Goal: Task Accomplishment & Management: Use online tool/utility

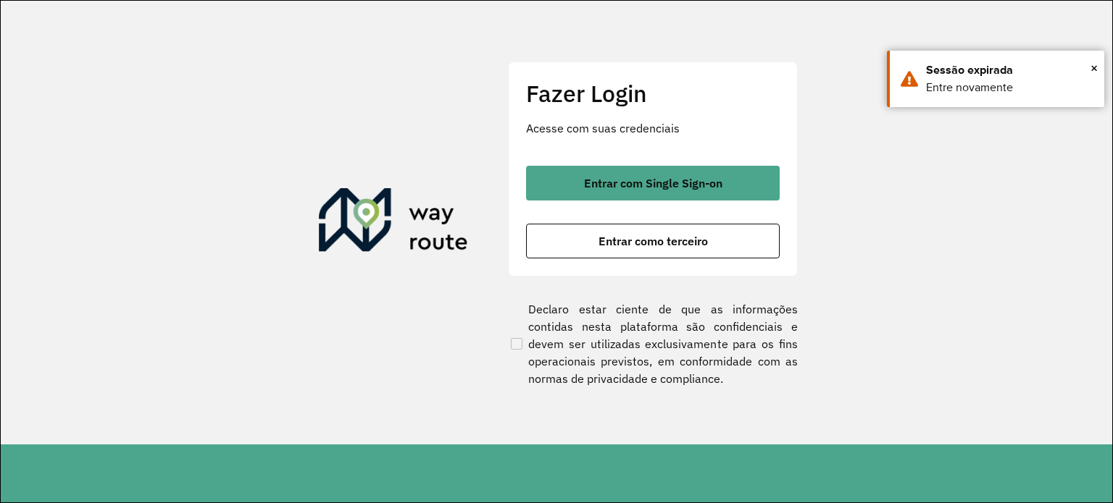
click at [611, 191] on button "Entrar com Single Sign-on" at bounding box center [653, 183] width 254 height 35
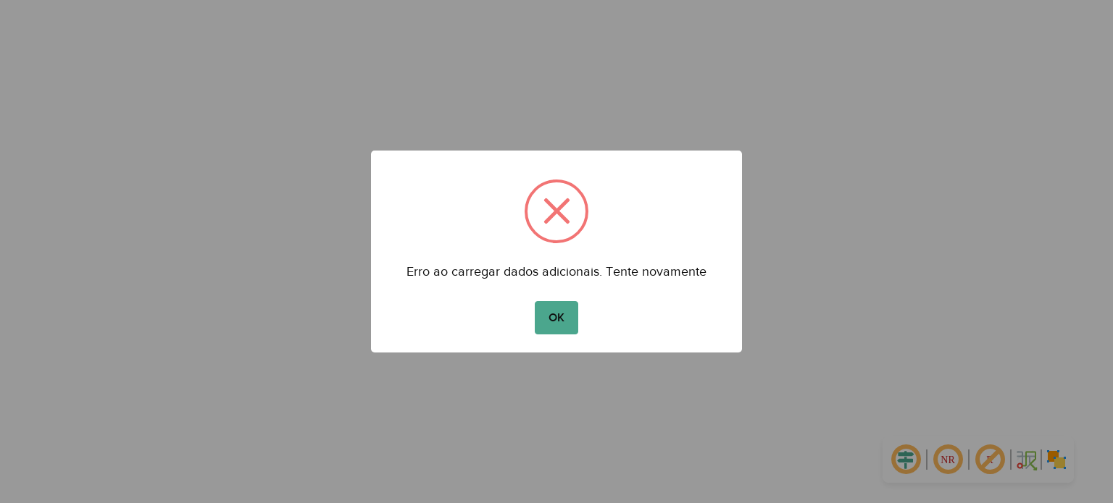
click at [582, 321] on div "OK No Cancel" at bounding box center [556, 318] width 371 height 41
click at [564, 321] on button "OK" at bounding box center [556, 317] width 43 height 33
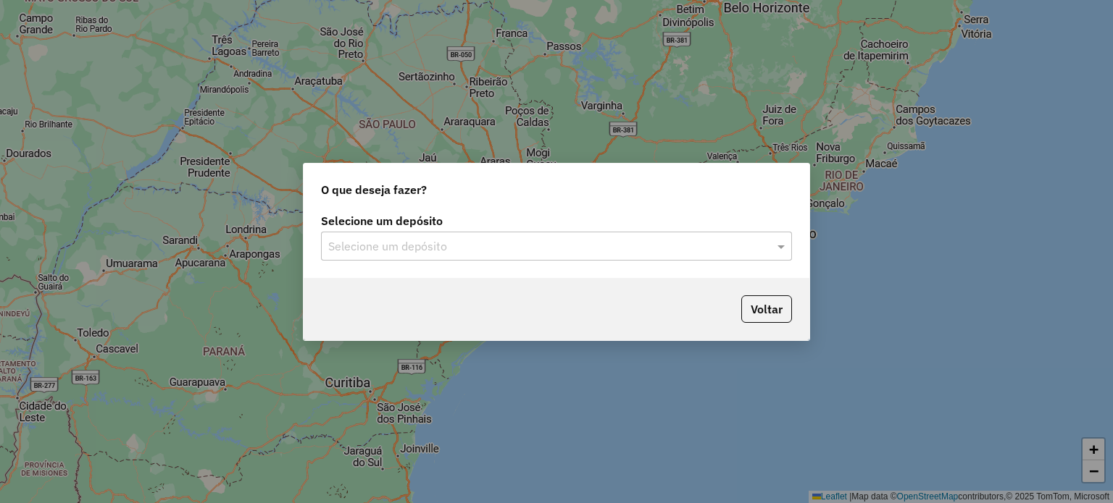
click at [486, 250] on input "text" at bounding box center [541, 246] width 427 height 17
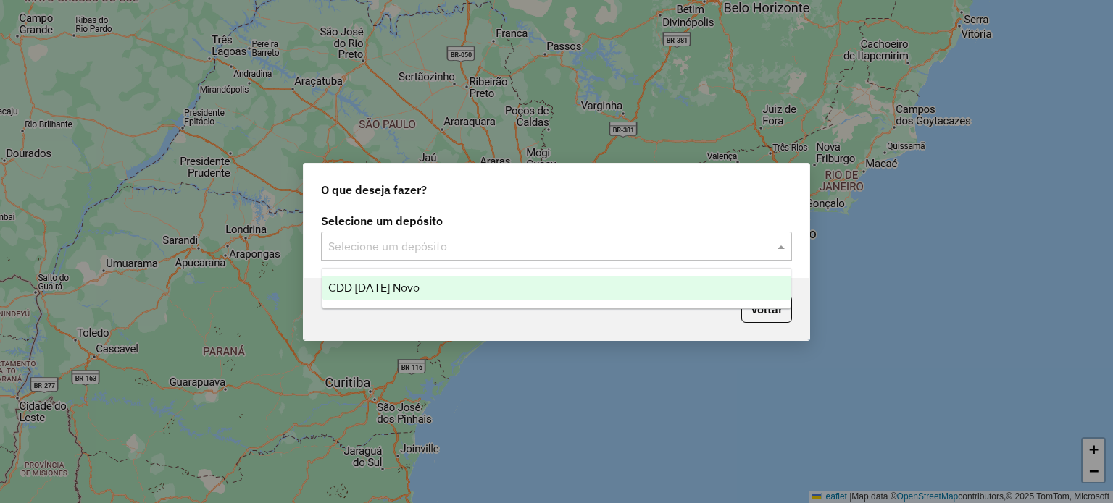
click at [393, 289] on span "CDD [DATE] Novo" at bounding box center [373, 288] width 91 height 12
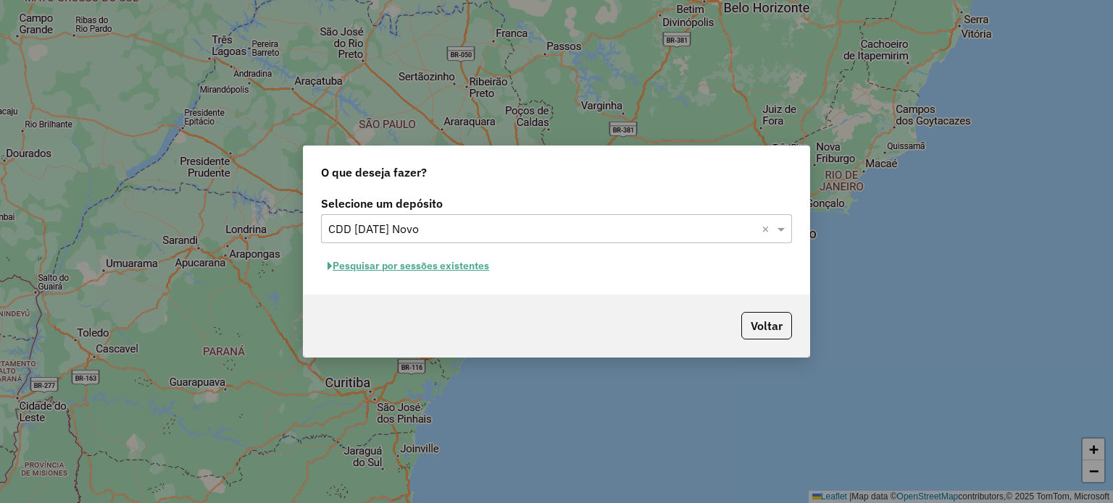
click at [378, 264] on button "Pesquisar por sessões existentes" at bounding box center [408, 266] width 175 height 22
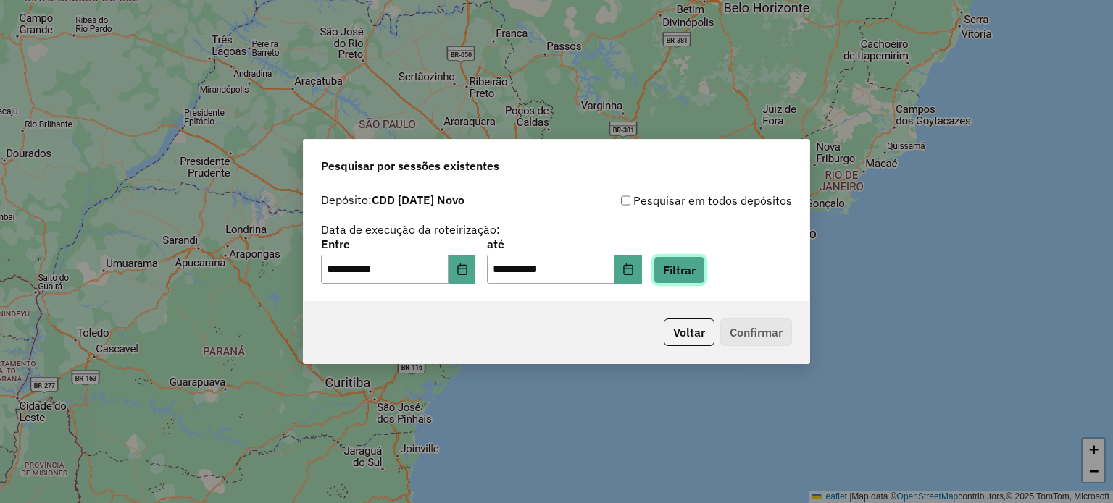
click at [684, 277] on button "Filtrar" at bounding box center [678, 270] width 51 height 28
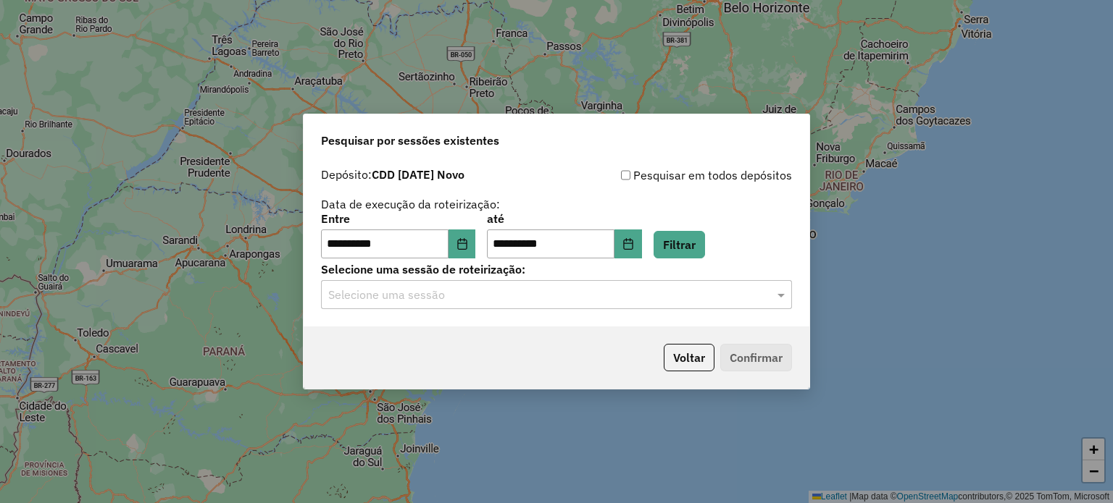
click at [363, 296] on input "text" at bounding box center [541, 295] width 427 height 17
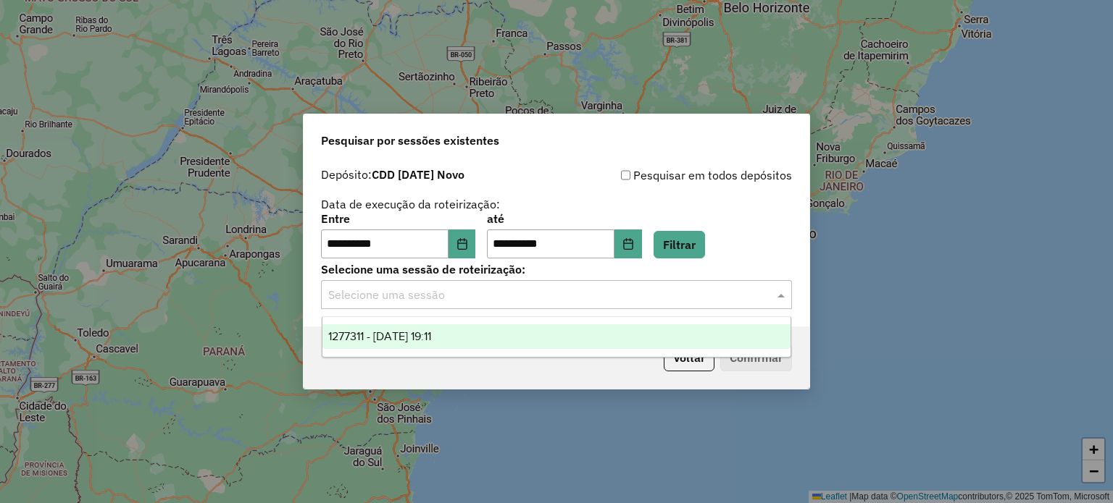
drag, startPoint x: 366, startPoint y: 331, endPoint x: 413, endPoint y: 343, distance: 48.7
click at [367, 331] on span "1277311 - 17/09/2025 19:11" at bounding box center [379, 336] width 103 height 12
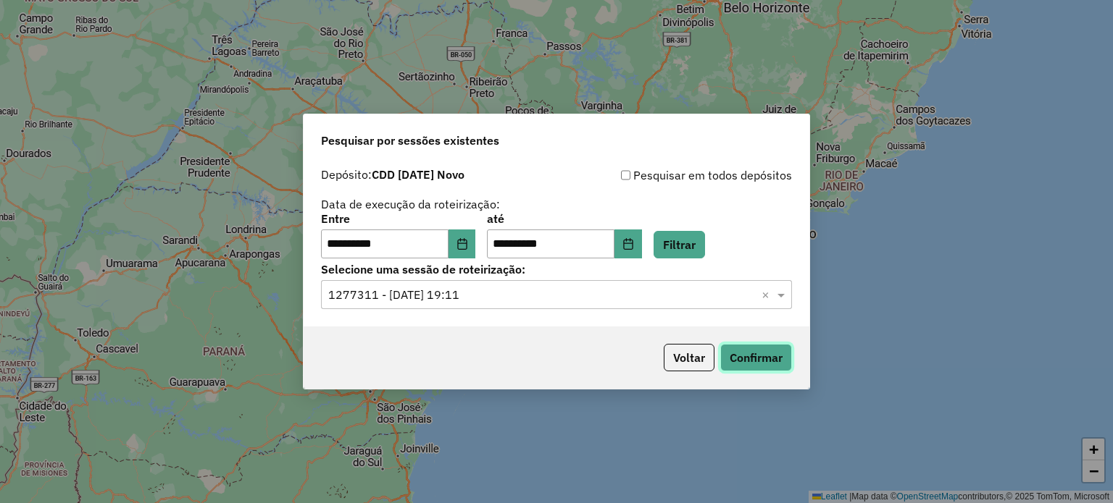
click at [762, 364] on button "Confirmar" at bounding box center [756, 358] width 72 height 28
click at [739, 363] on button "Confirmar" at bounding box center [756, 358] width 72 height 28
click at [468, 248] on icon "Choose Date" at bounding box center [462, 244] width 12 height 12
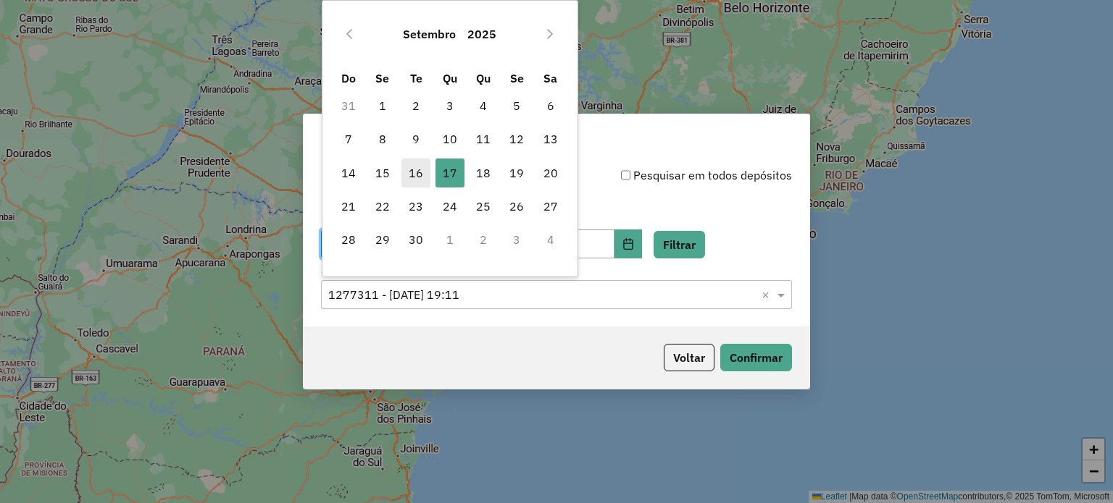
click at [420, 173] on span "16" at bounding box center [415, 173] width 29 height 29
type input "**********"
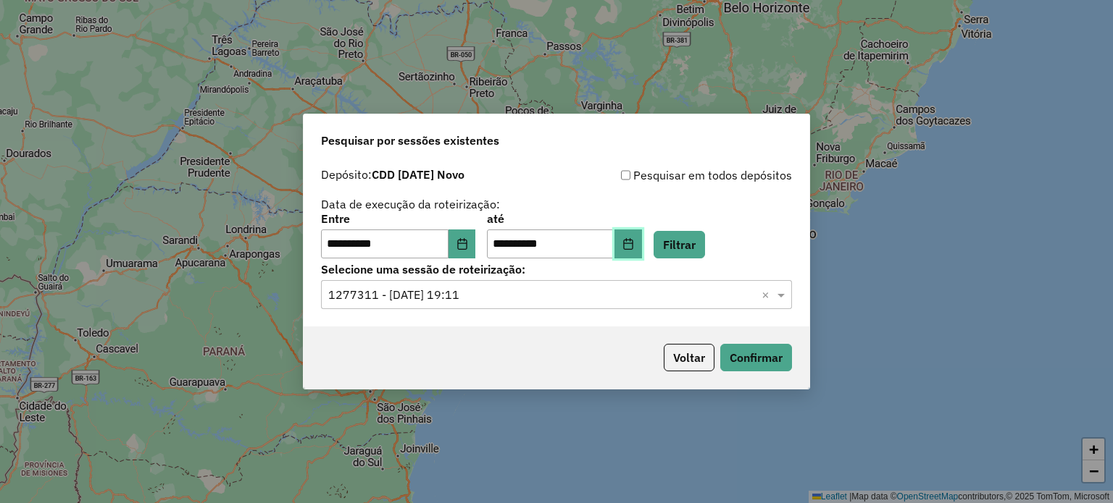
click at [642, 254] on button "Choose Date" at bounding box center [628, 244] width 28 height 29
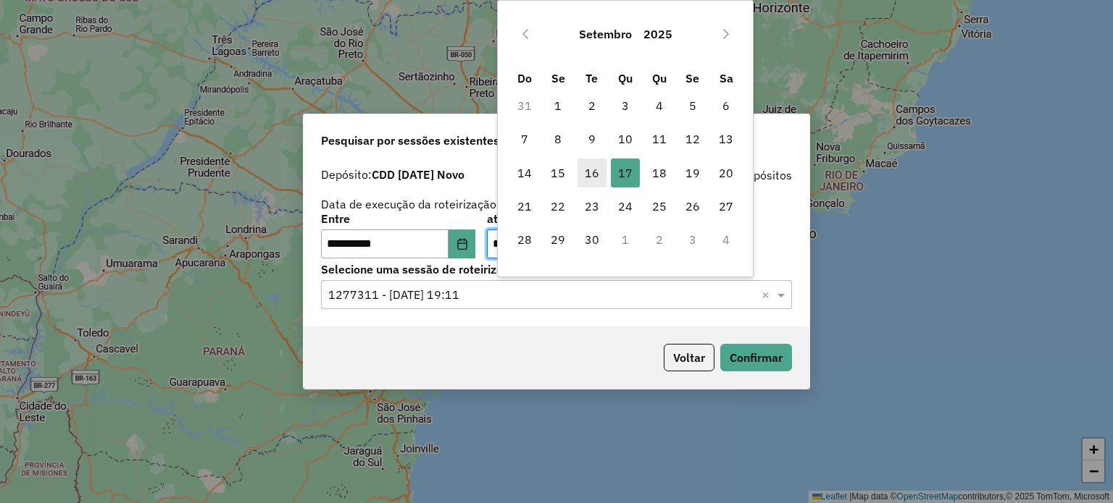
click at [589, 167] on span "16" at bounding box center [591, 173] width 29 height 29
type input "**********"
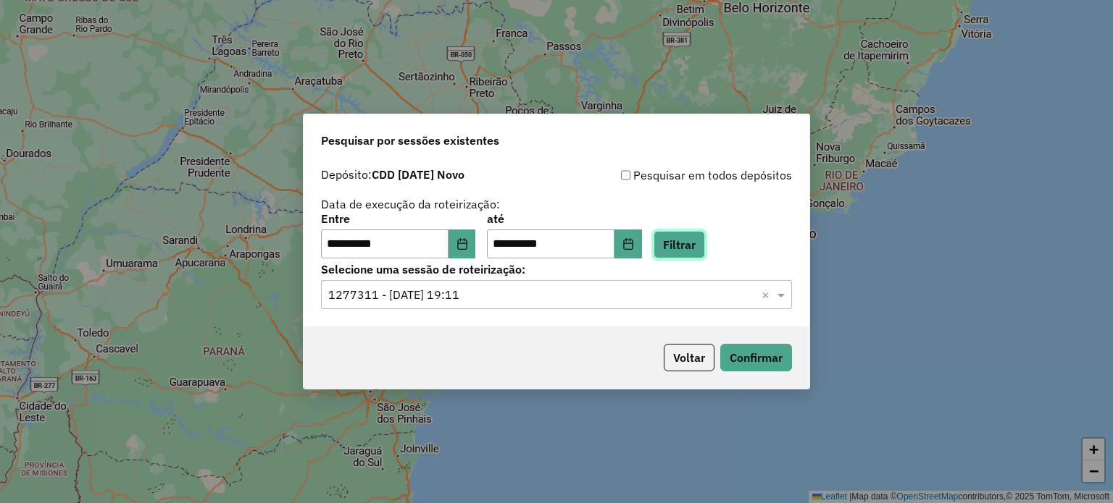
drag, startPoint x: 704, startPoint y: 243, endPoint x: 687, endPoint y: 262, distance: 25.1
click at [703, 243] on button "Filtrar" at bounding box center [678, 245] width 51 height 28
click at [779, 295] on span at bounding box center [783, 294] width 18 height 17
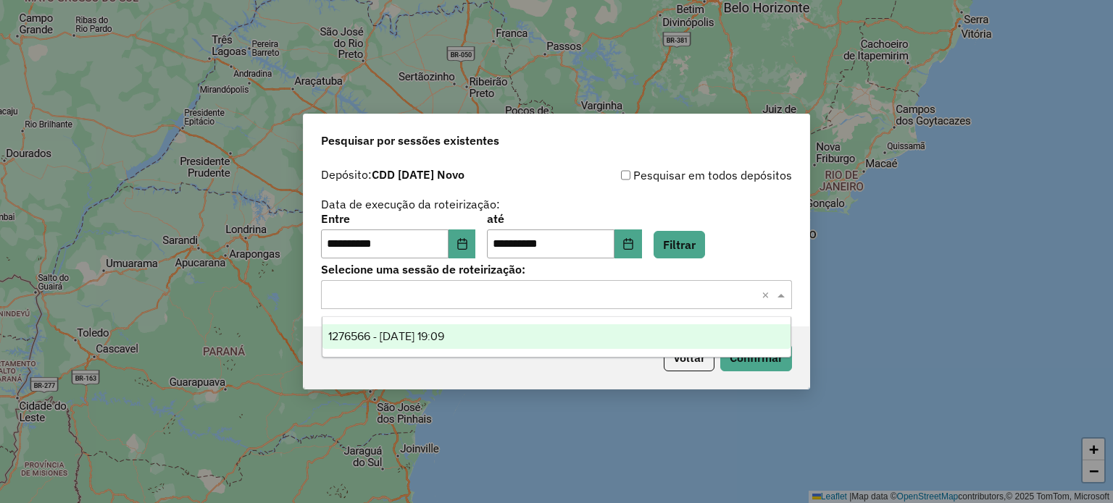
drag, startPoint x: 445, startPoint y: 338, endPoint x: 566, endPoint y: 352, distance: 122.5
click at [444, 338] on span "1276566 - 16/09/2025 19:09" at bounding box center [386, 336] width 116 height 12
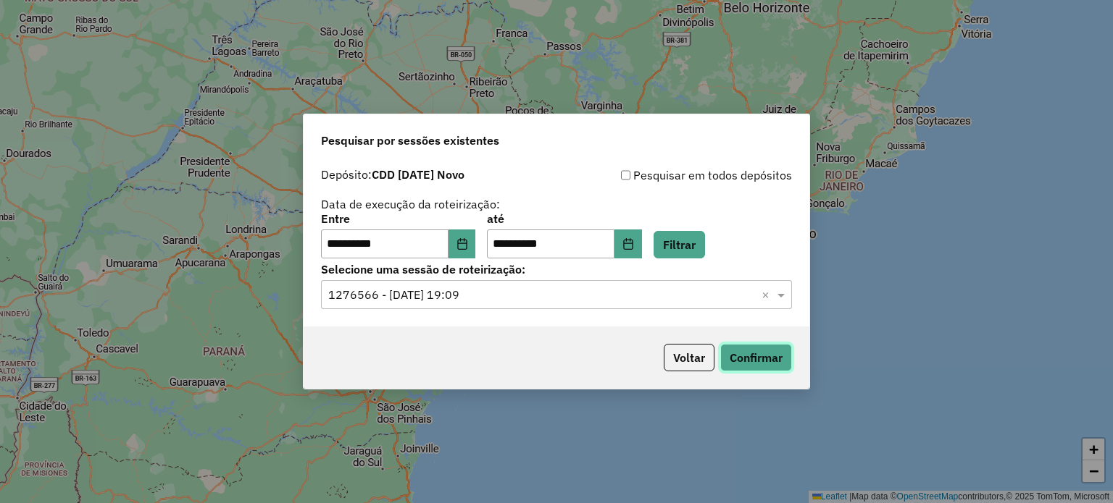
click at [745, 359] on button "Confirmar" at bounding box center [756, 358] width 72 height 28
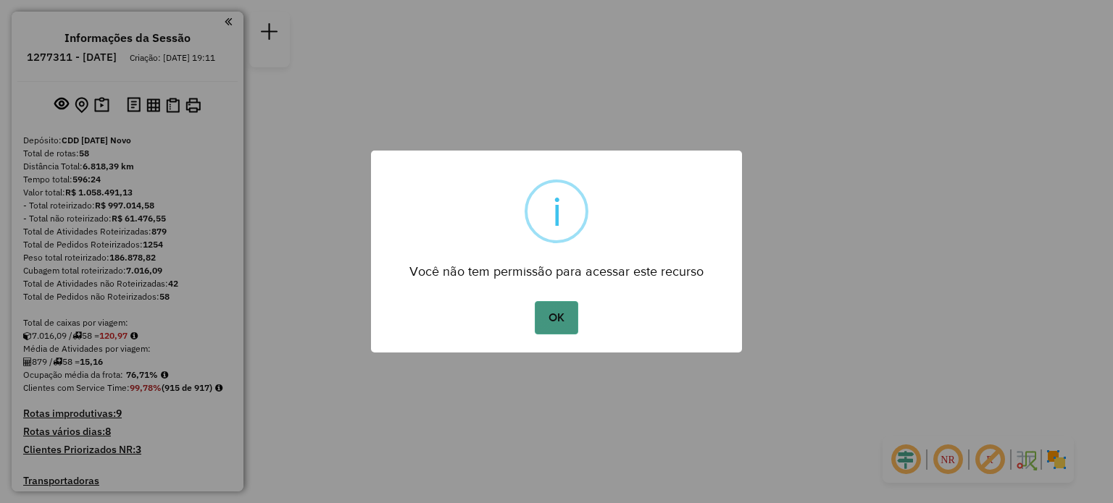
click at [562, 313] on button "OK" at bounding box center [556, 317] width 43 height 33
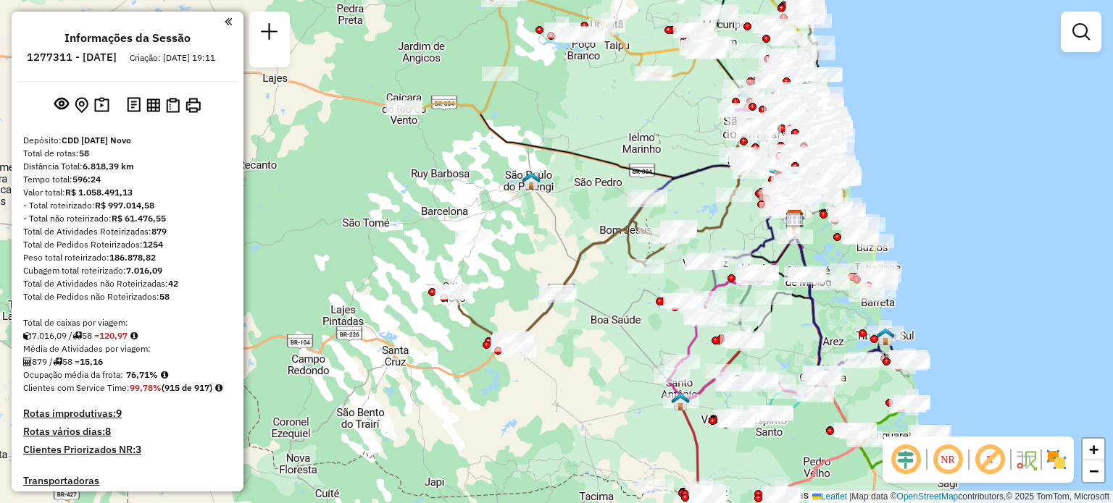
drag, startPoint x: 298, startPoint y: 251, endPoint x: 533, endPoint y: 212, distance: 238.5
click at [535, 214] on div "Janela de atendimento Grade de atendimento Capacidade Transportadoras Veículos …" at bounding box center [556, 251] width 1113 height 503
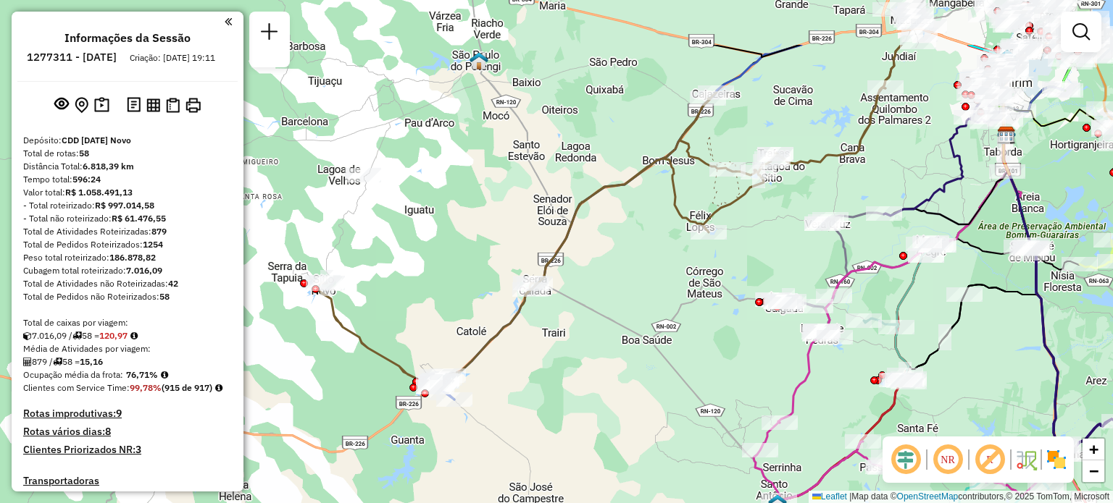
drag, startPoint x: 734, startPoint y: 182, endPoint x: 637, endPoint y: 230, distance: 108.2
click at [627, 285] on div "Janela de atendimento Grade de atendimento Capacidade Transportadoras Veículos …" at bounding box center [556, 251] width 1113 height 503
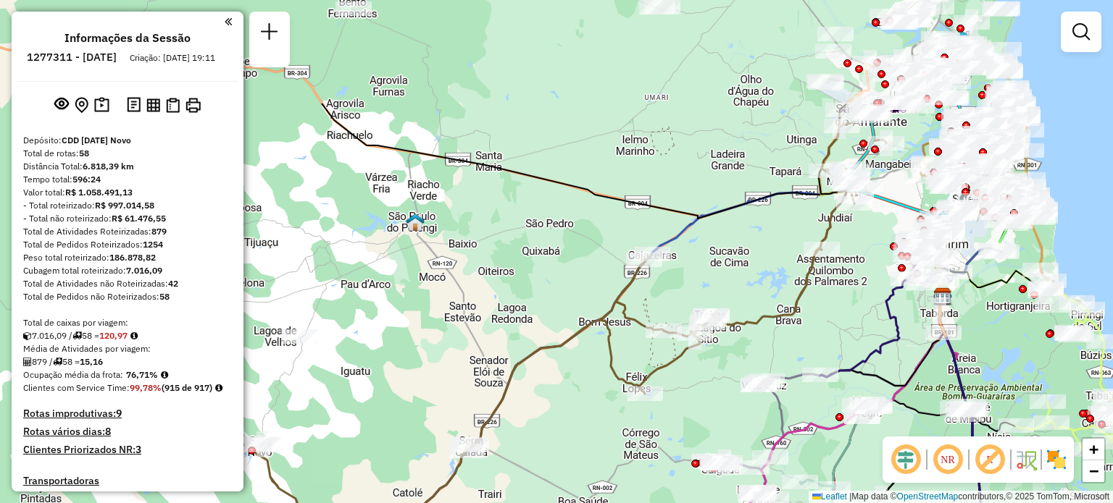
drag, startPoint x: 661, startPoint y: 112, endPoint x: 658, endPoint y: 283, distance: 171.0
click at [658, 284] on div "Janela de atendimento Grade de atendimento Capacidade Transportadoras Veículos …" at bounding box center [556, 251] width 1113 height 503
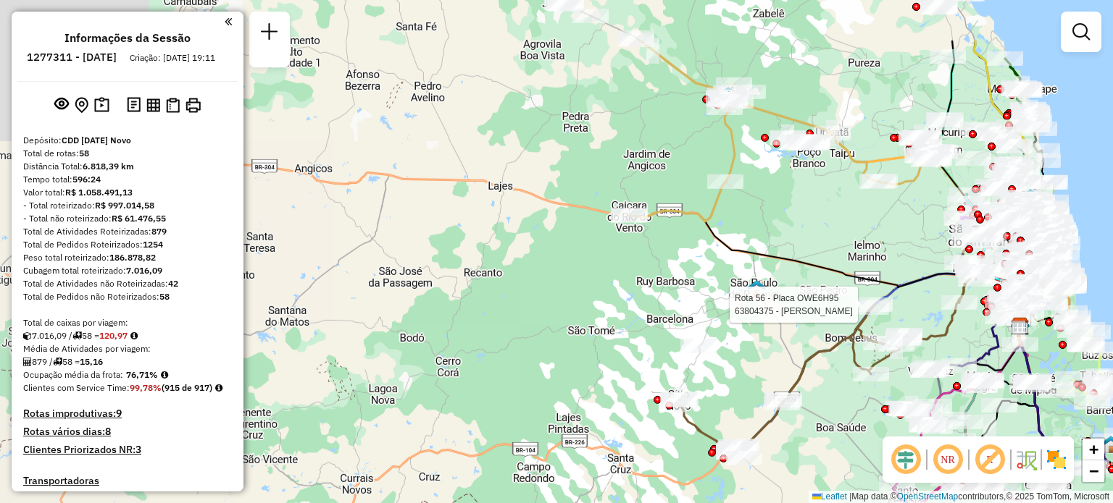
drag, startPoint x: 574, startPoint y: 135, endPoint x: 742, endPoint y: 223, distance: 189.9
click at [771, 222] on div "Rota 56 - Placa OWE6H95 63804375 - [PERSON_NAME] de atendimento Grade de atendi…" at bounding box center [556, 251] width 1113 height 503
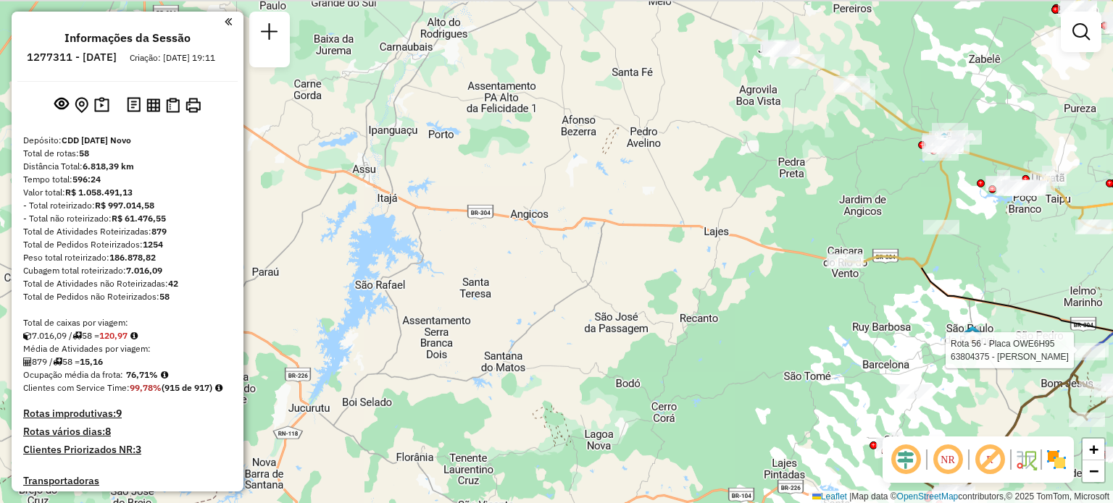
drag, startPoint x: 590, startPoint y: 132, endPoint x: 752, endPoint y: 191, distance: 172.5
click at [766, 191] on div "Rota 56 - Placa OWE6H95 63804375 - [PERSON_NAME] de atendimento Grade de atendi…" at bounding box center [556, 251] width 1113 height 503
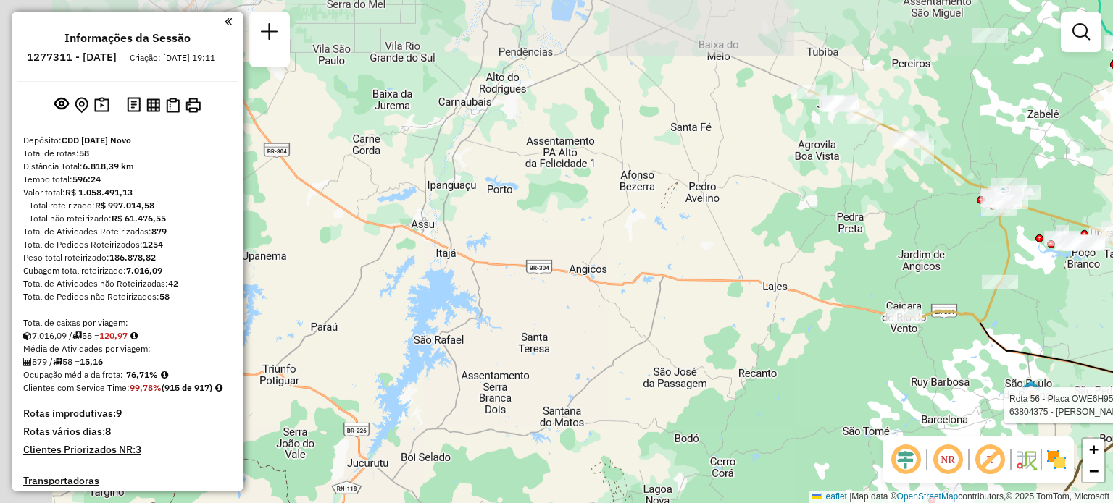
drag, startPoint x: 611, startPoint y: 191, endPoint x: 693, endPoint y: 262, distance: 109.4
click at [690, 260] on div "Rota 56 - Placa OWE6H95 63804375 - [PERSON_NAME] de atendimento Grade de atendi…" at bounding box center [556, 251] width 1113 height 503
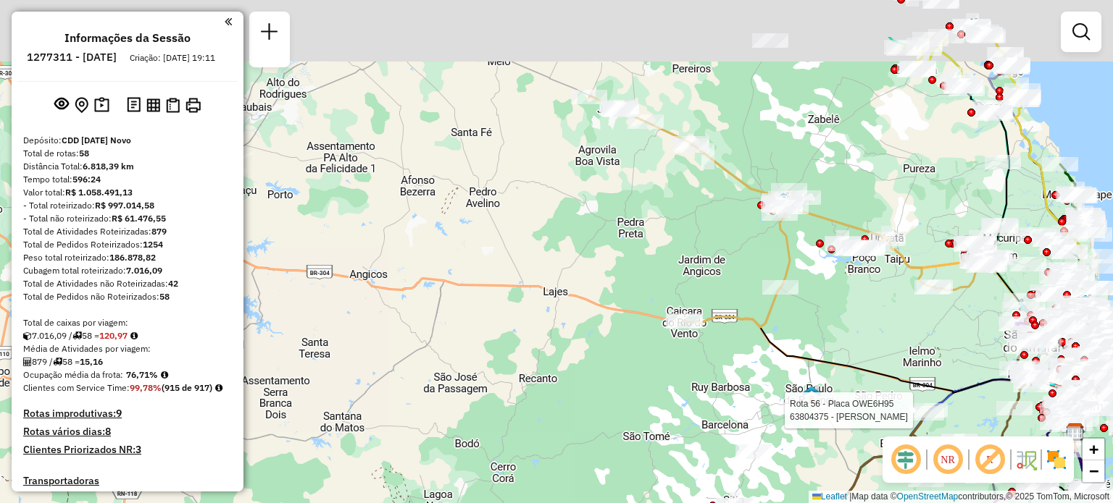
drag, startPoint x: 656, startPoint y: 206, endPoint x: 526, endPoint y: 243, distance: 135.7
click at [527, 243] on div "Rota 56 - Placa OWE6H95 63804375 - [PERSON_NAME] de atendimento Grade de atendi…" at bounding box center [556, 251] width 1113 height 503
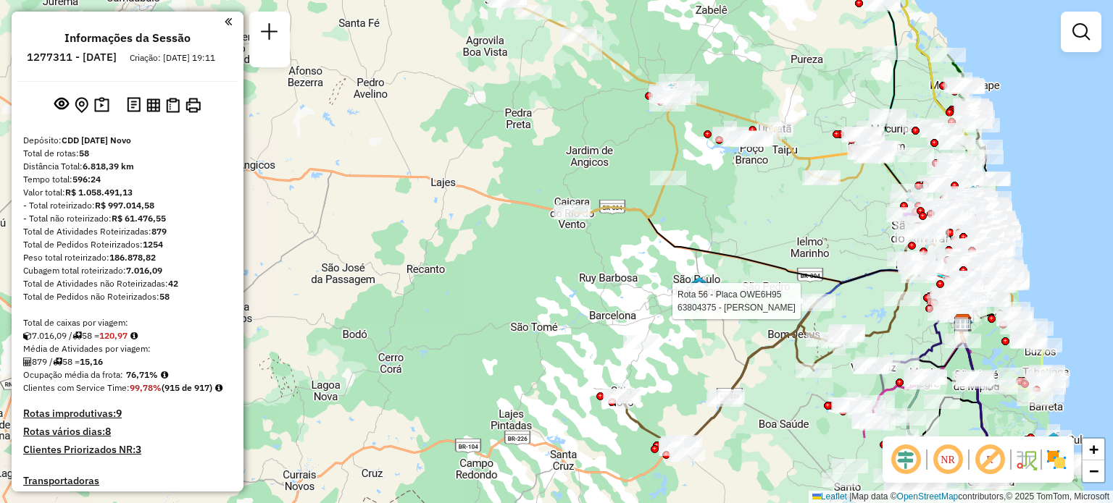
drag, startPoint x: 596, startPoint y: 266, endPoint x: 529, endPoint y: 121, distance: 159.8
click at [487, 69] on div "Rota 56 - Placa OWE6H95 63804375 - [PERSON_NAME] de atendimento Grade de atendi…" at bounding box center [556, 251] width 1113 height 503
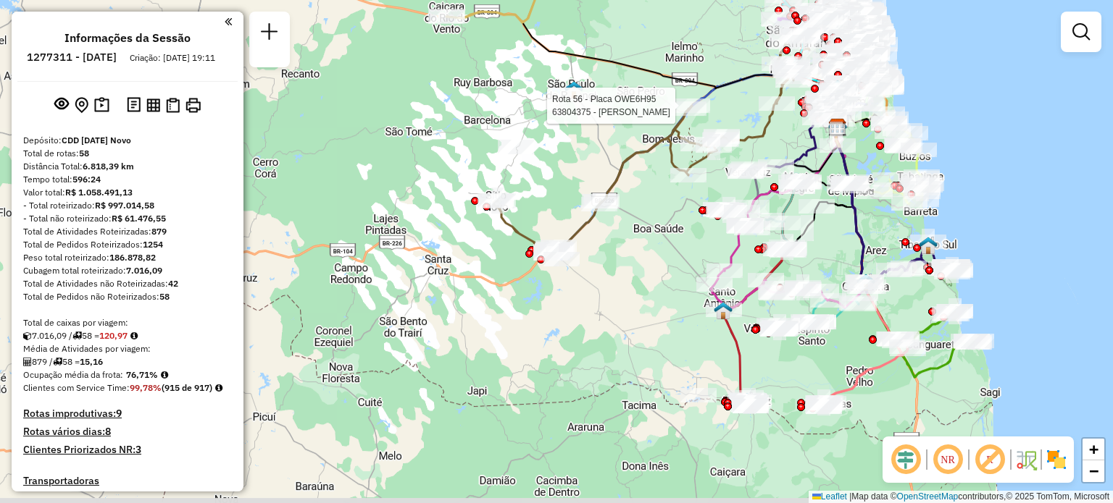
drag, startPoint x: 704, startPoint y: 380, endPoint x: 632, endPoint y: 266, distance: 135.1
click at [632, 266] on div "Rota 56 - Placa OWE6H95 63804375 - [PERSON_NAME] de atendimento Grade de atendi…" at bounding box center [556, 251] width 1113 height 503
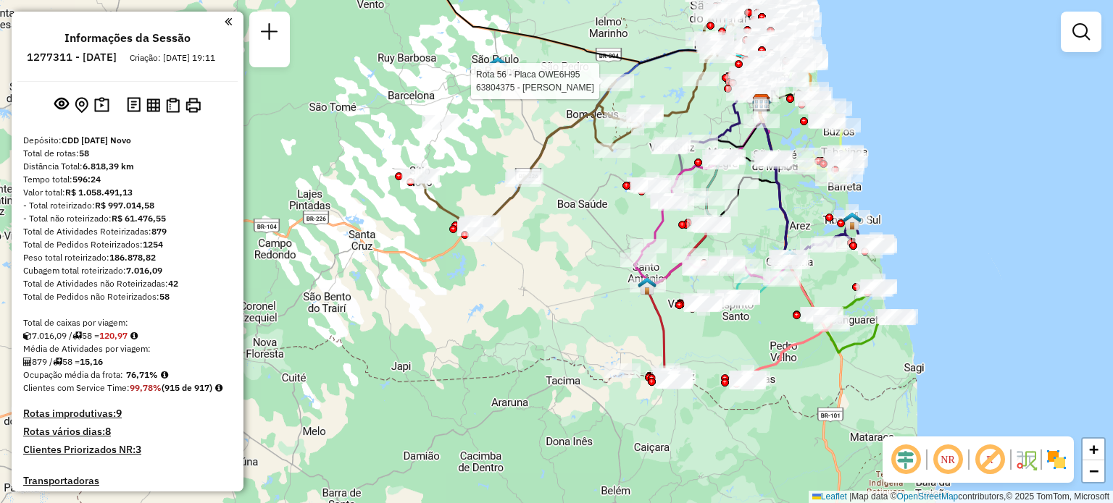
drag, startPoint x: 669, startPoint y: 302, endPoint x: 592, endPoint y: 272, distance: 83.0
click at [592, 272] on div "Rota 56 - Placa OWE6H95 63804375 - [PERSON_NAME] de atendimento Grade de atendi…" at bounding box center [556, 251] width 1113 height 503
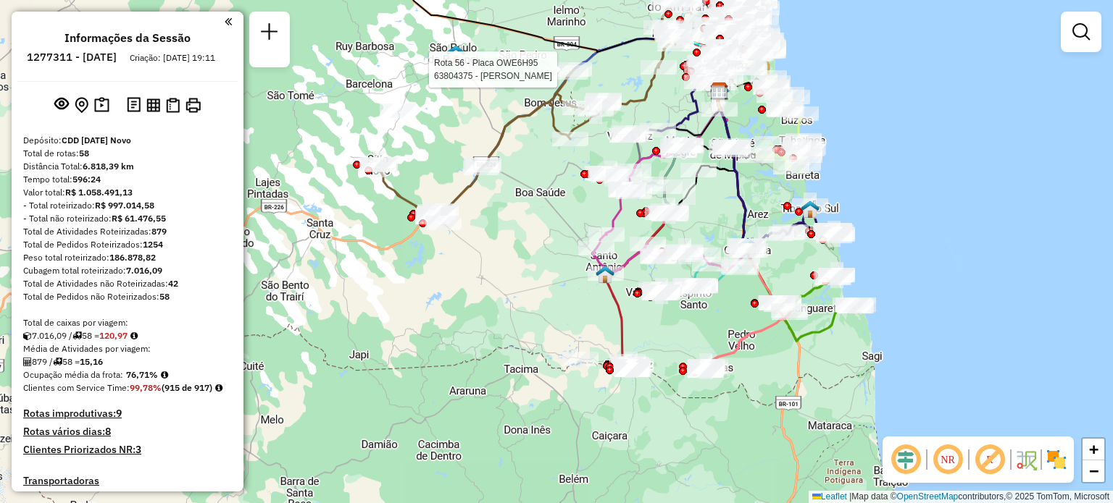
drag, startPoint x: 843, startPoint y: 264, endPoint x: 803, endPoint y: 257, distance: 40.4
click at [803, 257] on div "Rota 56 - Placa OWE6H95 63804375 - [PERSON_NAME] de atendimento Grade de atendi…" at bounding box center [556, 251] width 1113 height 503
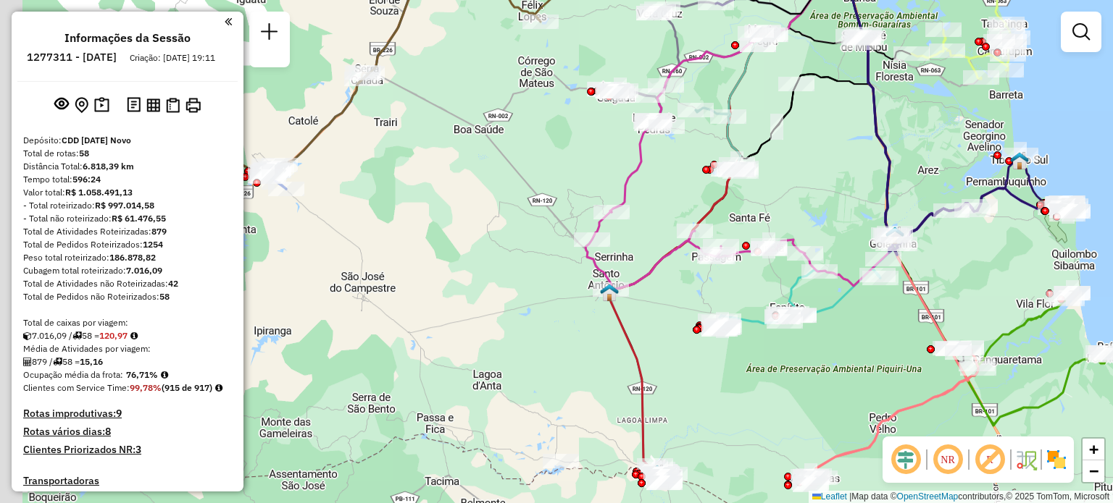
drag, startPoint x: 682, startPoint y: 399, endPoint x: 745, endPoint y: 416, distance: 65.4
click at [750, 418] on div "Rota 56 - Placa OWE6H95 63804375 - [PERSON_NAME] de atendimento Grade de atendi…" at bounding box center [556, 251] width 1113 height 503
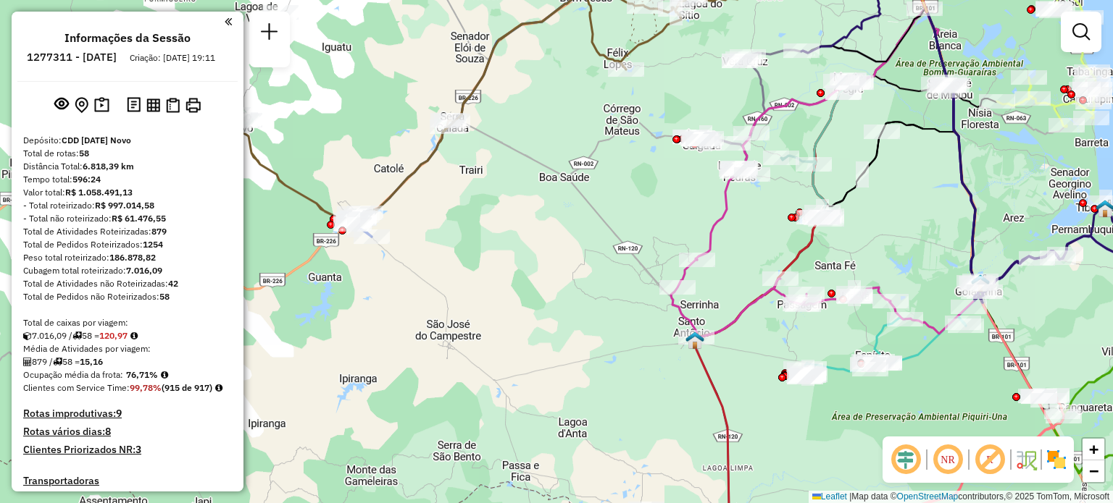
drag, startPoint x: 549, startPoint y: 245, endPoint x: 616, endPoint y: 283, distance: 77.5
click at [616, 283] on div "Rota 56 - Placa OWE6H95 63804375 - [PERSON_NAME] de atendimento Grade de atendi…" at bounding box center [556, 251] width 1113 height 503
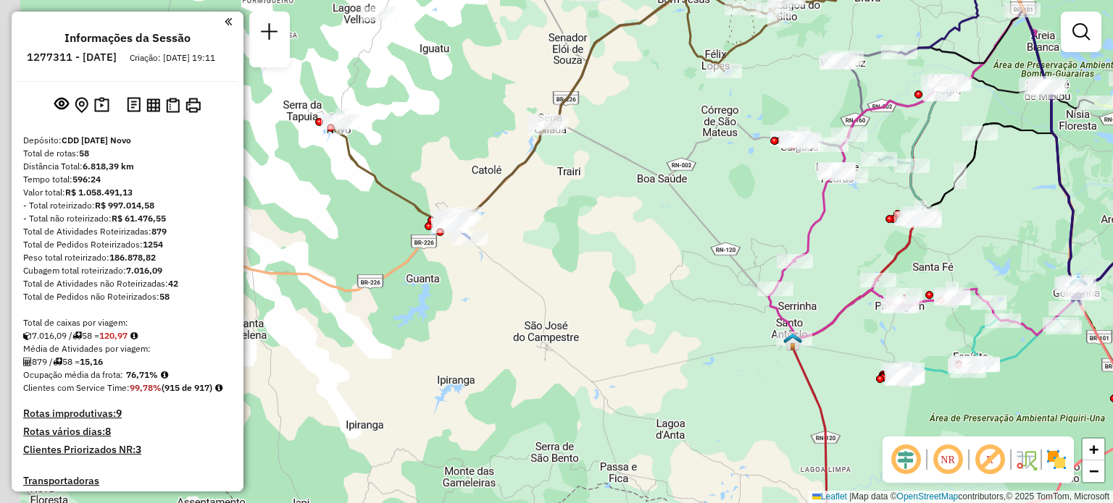
drag, startPoint x: 454, startPoint y: 248, endPoint x: 572, endPoint y: 261, distance: 118.8
click at [572, 261] on div "Rota 56 - Placa OWE6H95 63804375 - [PERSON_NAME] de atendimento Grade de atendi…" at bounding box center [556, 251] width 1113 height 503
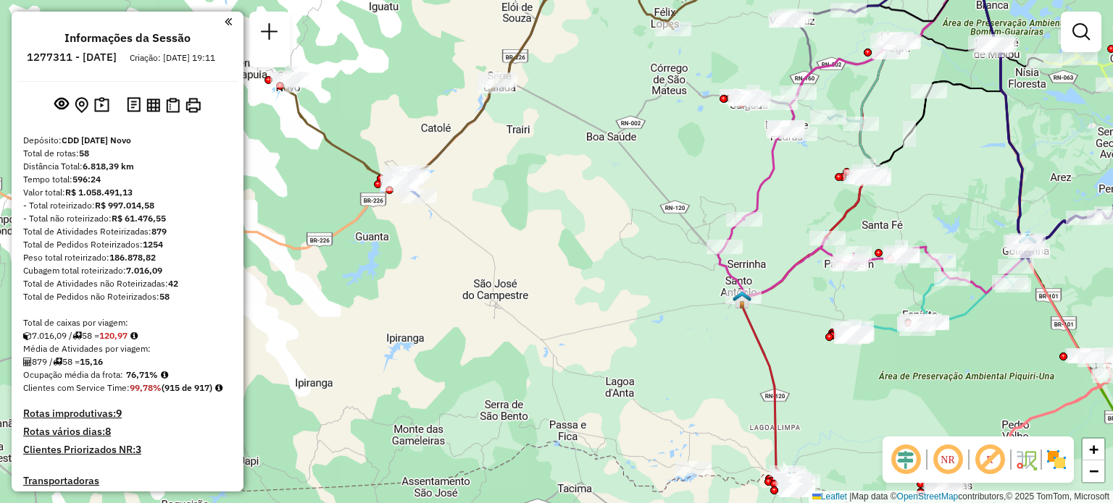
drag, startPoint x: 788, startPoint y: 389, endPoint x: 692, endPoint y: 337, distance: 109.5
click at [692, 337] on div "Rota 56 - Placa OWE6H95 63804375 - [PERSON_NAME] de atendimento Grade de atendi…" at bounding box center [556, 251] width 1113 height 503
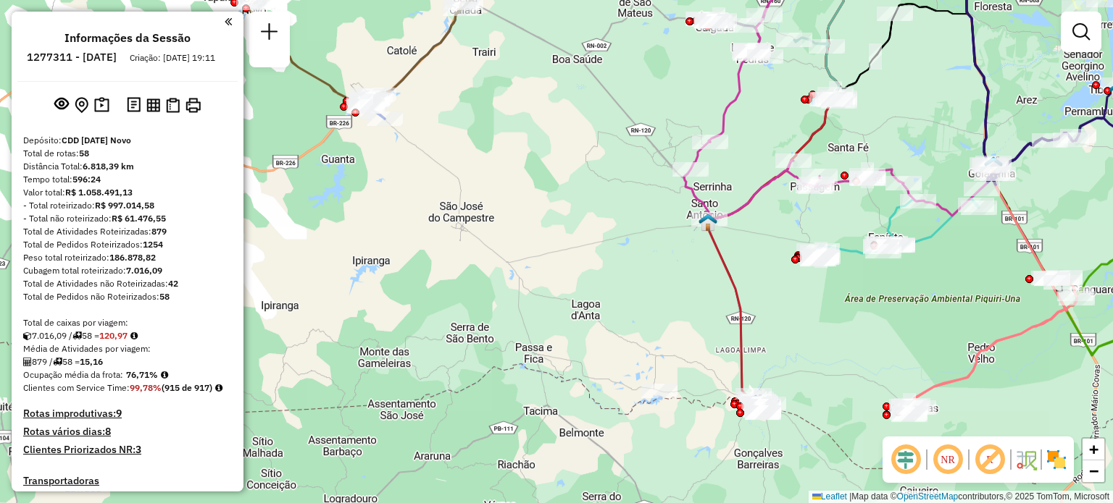
drag, startPoint x: 783, startPoint y: 374, endPoint x: 770, endPoint y: 335, distance: 41.2
click at [770, 335] on div "Rota 56 - Placa OWE6H95 63804375 - [PERSON_NAME] de atendimento Grade de atendi…" at bounding box center [556, 251] width 1113 height 503
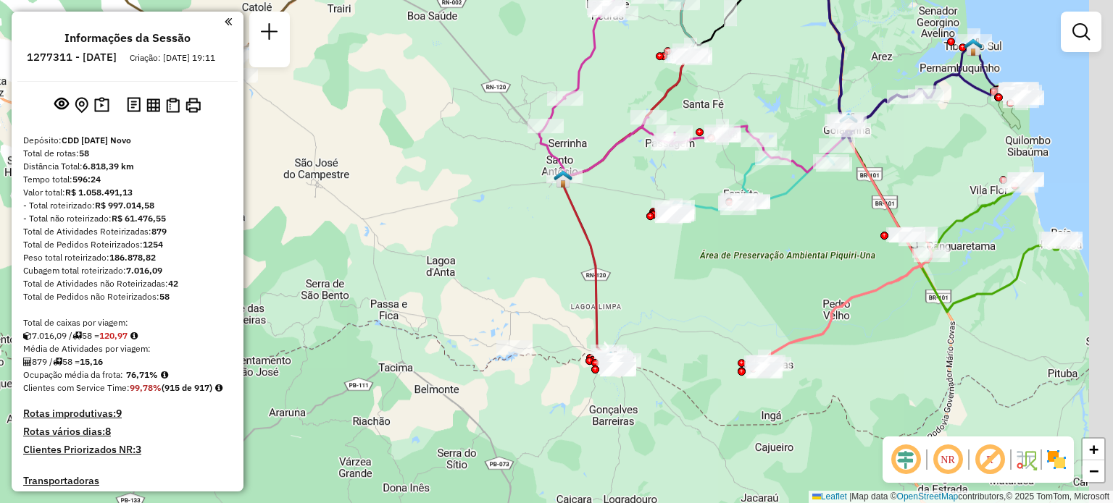
drag, startPoint x: 804, startPoint y: 373, endPoint x: 666, endPoint y: 321, distance: 147.2
click at [669, 323] on div "Rota 56 - Placa OWE6H95 63804375 - [PERSON_NAME] de atendimento Grade de atendi…" at bounding box center [556, 251] width 1113 height 503
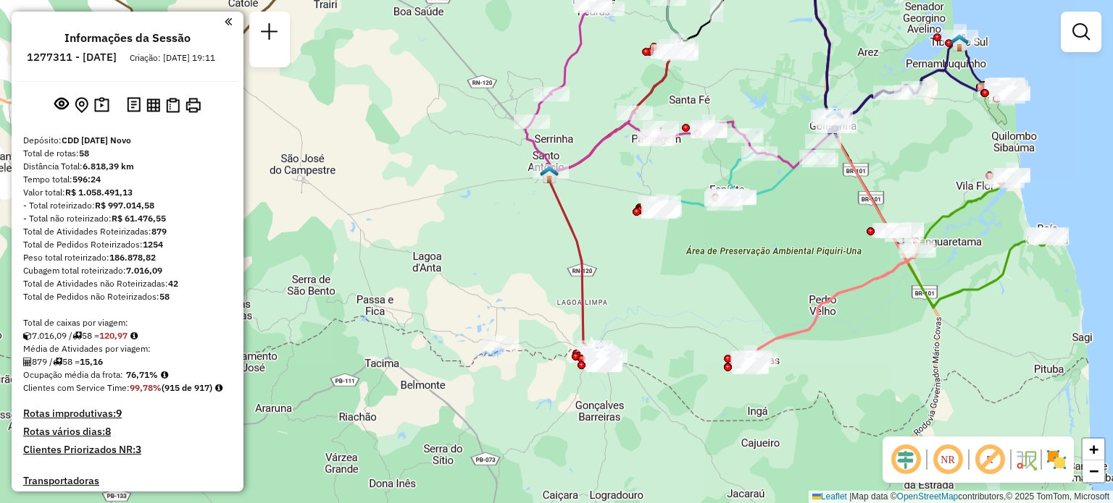
click at [546, 178] on img at bounding box center [549, 174] width 19 height 19
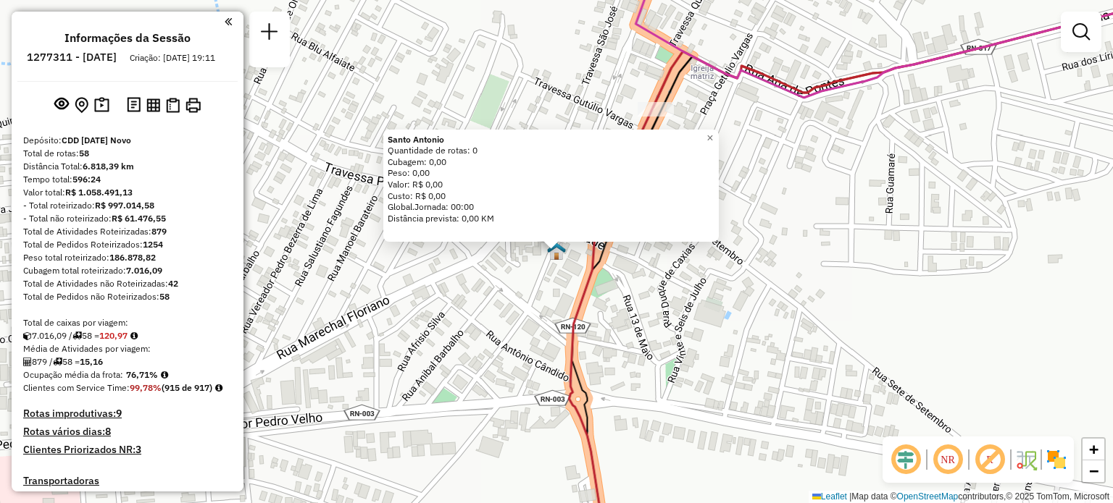
click at [726, 344] on div "Santo Antonio Quantidade de rotas: 0 Cubagem: 0,00 Peso: 0,00 Valor: R$ 0,00 Cu…" at bounding box center [556, 251] width 1113 height 503
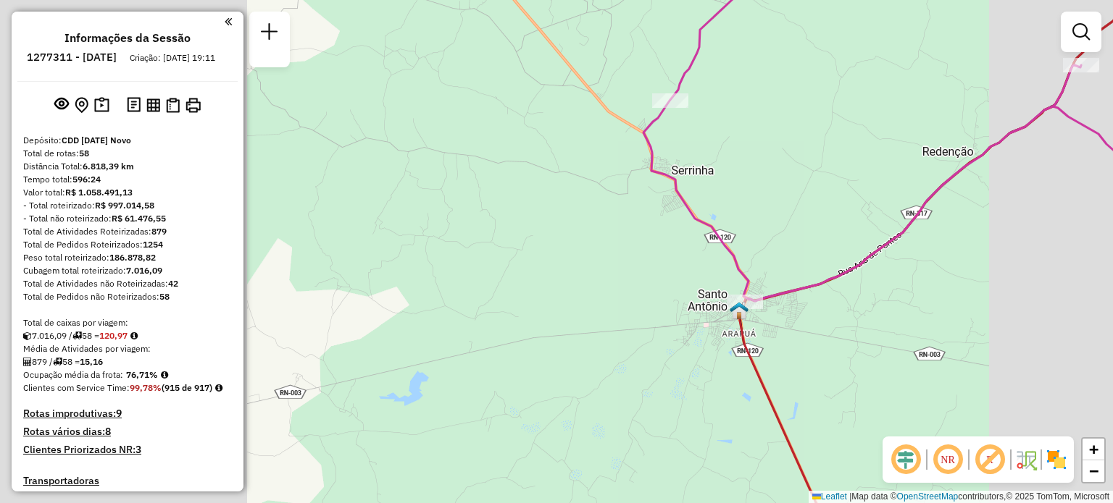
drag, startPoint x: 805, startPoint y: 374, endPoint x: 716, endPoint y: 227, distance: 171.9
click at [716, 227] on div "Janela de atendimento Grade de atendimento Capacidade Transportadoras Veículos …" at bounding box center [556, 251] width 1113 height 503
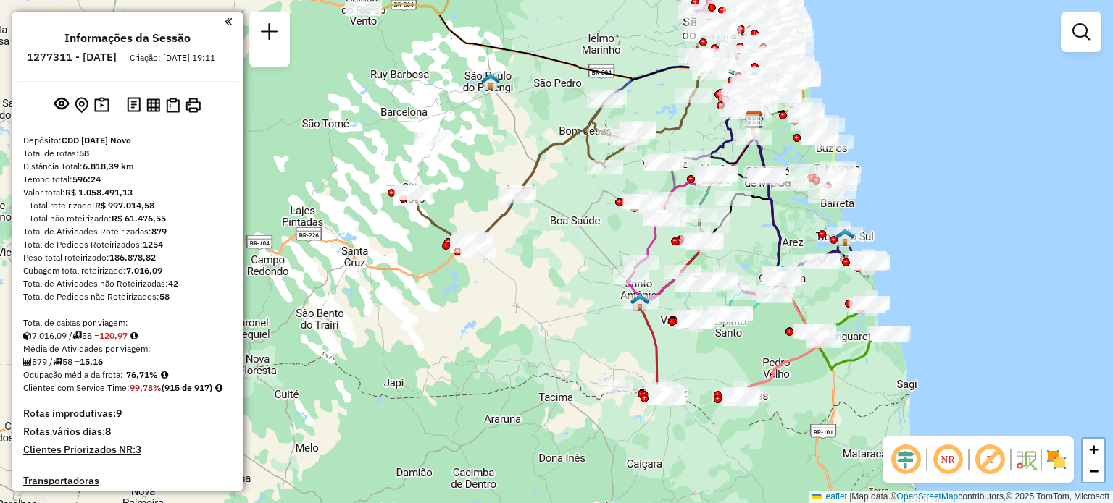
drag, startPoint x: 812, startPoint y: 356, endPoint x: 740, endPoint y: 362, distance: 72.7
click at [729, 351] on div "Janela de atendimento Grade de atendimento Capacidade Transportadoras Veículos …" at bounding box center [556, 251] width 1113 height 503
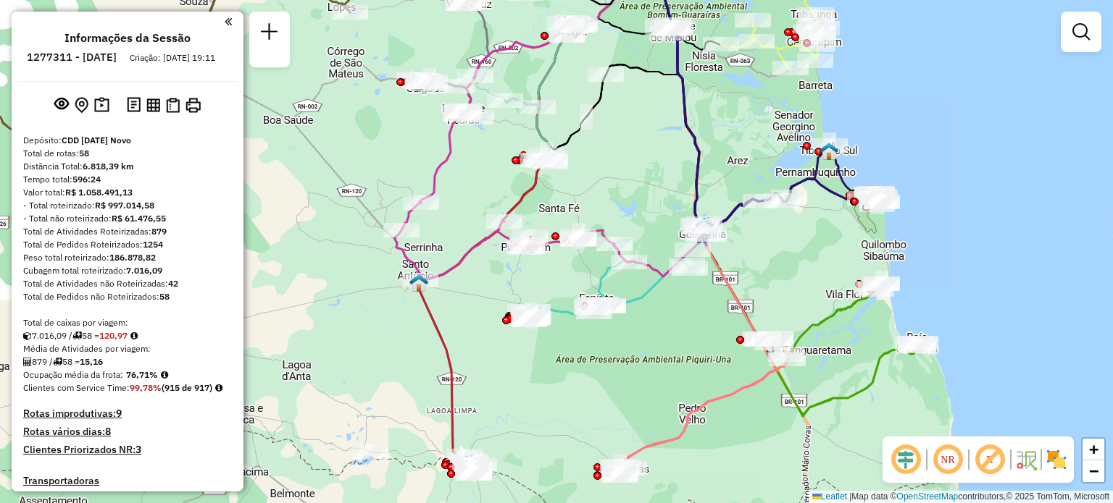
drag, startPoint x: 785, startPoint y: 304, endPoint x: 665, endPoint y: 341, distance: 126.0
click at [665, 341] on div "Janela de atendimento Grade de atendimento Capacidade Transportadoras Veículos …" at bounding box center [556, 251] width 1113 height 503
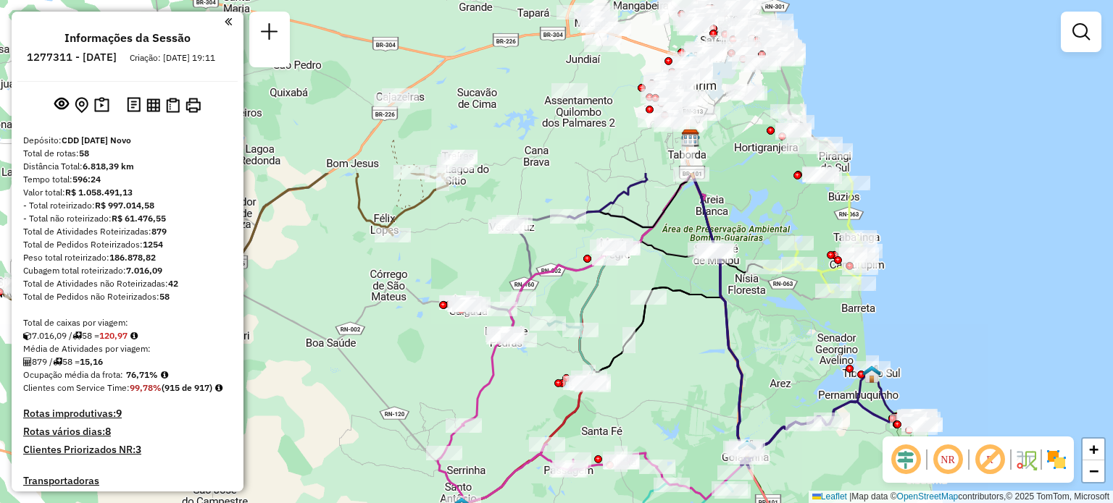
drag, startPoint x: 504, startPoint y: 179, endPoint x: 545, endPoint y: 408, distance: 232.5
click at [544, 407] on div "Janela de atendimento Grade de atendimento Capacidade Transportadoras Veículos …" at bounding box center [556, 251] width 1113 height 503
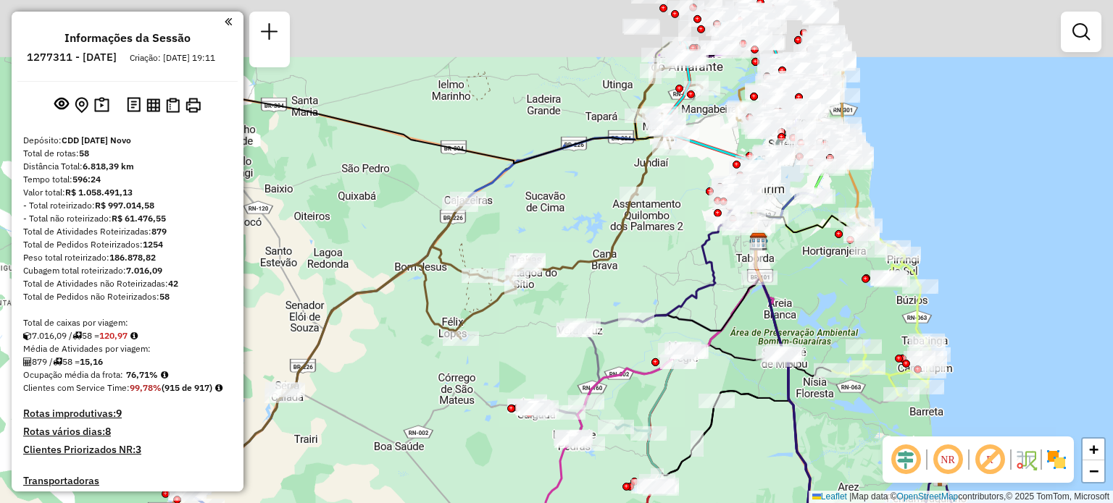
drag, startPoint x: 590, startPoint y: 169, endPoint x: 710, endPoint y: 309, distance: 184.5
click at [710, 309] on div "Rota 47 - Placa QRD6402 63858443 - IVONE AUGUSTA DA SIL Janela de atendimento G…" at bounding box center [556, 251] width 1113 height 503
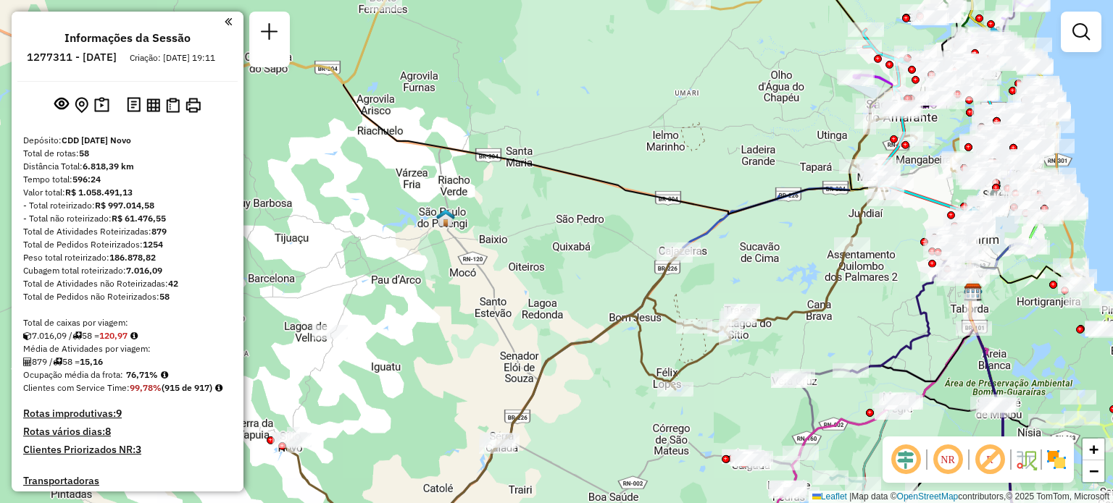
drag, startPoint x: 447, startPoint y: 385, endPoint x: 643, endPoint y: 527, distance: 242.3
click at [643, 503] on html "Aguarde... Pop-up bloqueado! Seu navegador bloqueou automáticamente a abertura …" at bounding box center [556, 251] width 1113 height 503
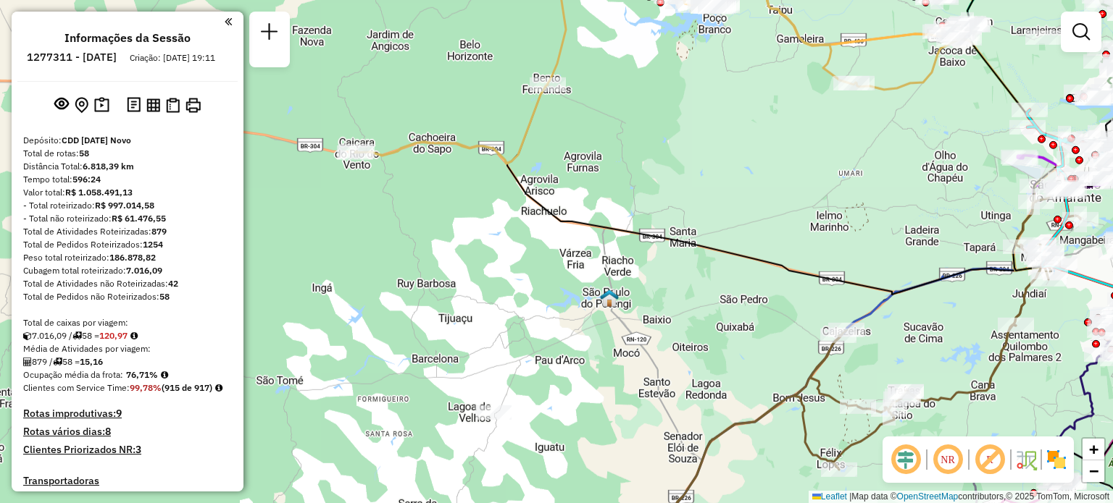
drag, startPoint x: 582, startPoint y: 165, endPoint x: 695, endPoint y: 164, distance: 113.0
click at [705, 161] on div "Rota 47 - Placa QRD6402 63858443 - IVONE AUGUSTA DA SIL Janela de atendimento G…" at bounding box center [556, 251] width 1113 height 503
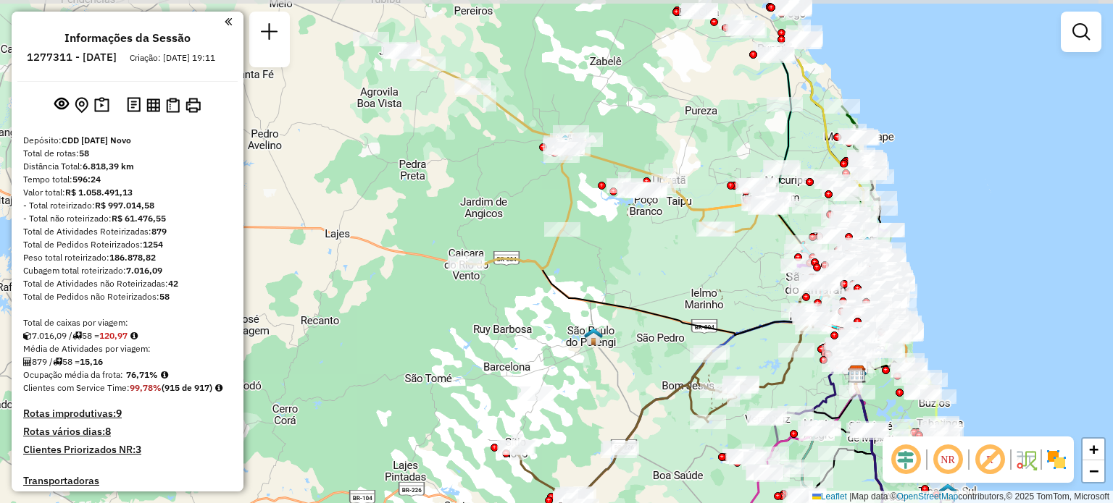
drag, startPoint x: 420, startPoint y: 200, endPoint x: 446, endPoint y: 306, distance: 109.6
click at [446, 306] on div "Rota 47 - Placa QRD6402 63858443 - IVONE AUGUSTA DA SIL Janela de atendimento G…" at bounding box center [556, 251] width 1113 height 503
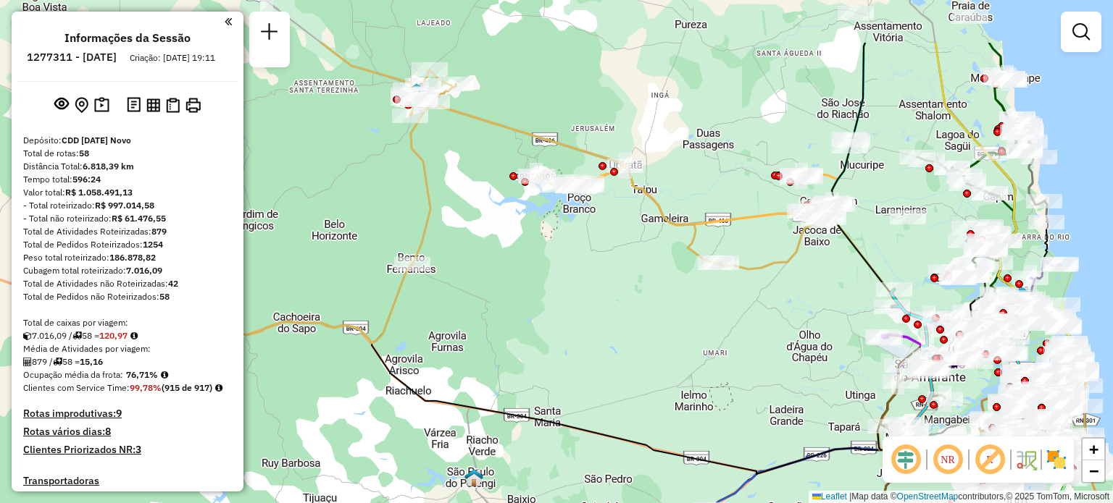
drag, startPoint x: 734, startPoint y: 232, endPoint x: 583, endPoint y: 332, distance: 181.4
click at [587, 327] on div "Rota 47 - Placa QRD6402 63858443 - IVONE AUGUSTA DA SIL Janela de atendimento G…" at bounding box center [556, 251] width 1113 height 503
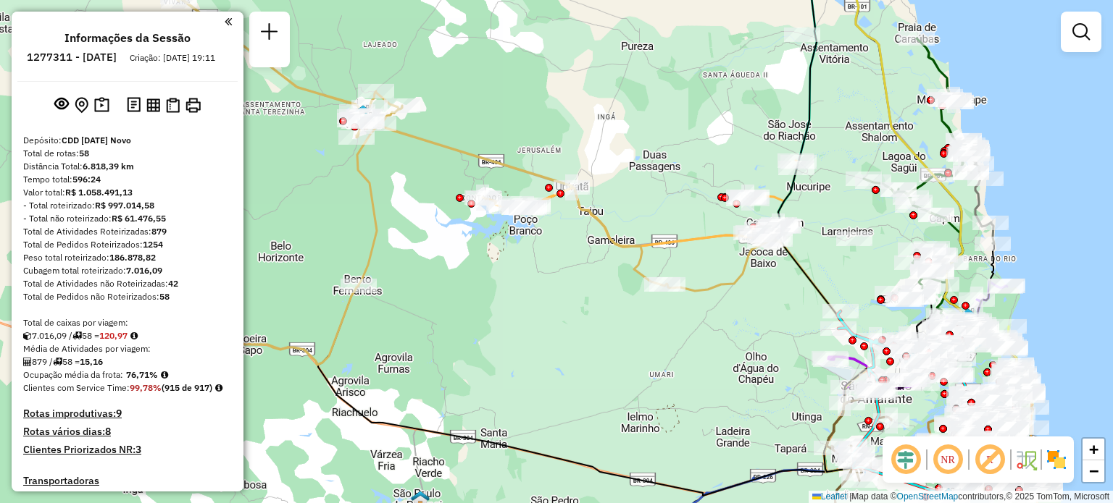
drag, startPoint x: 769, startPoint y: 322, endPoint x: 732, endPoint y: 336, distance: 38.7
click at [733, 336] on div "Rota 47 - Placa QRD6402 63858443 - IVONE AUGUSTA DA SIL Janela de atendimento G…" at bounding box center [556, 251] width 1113 height 503
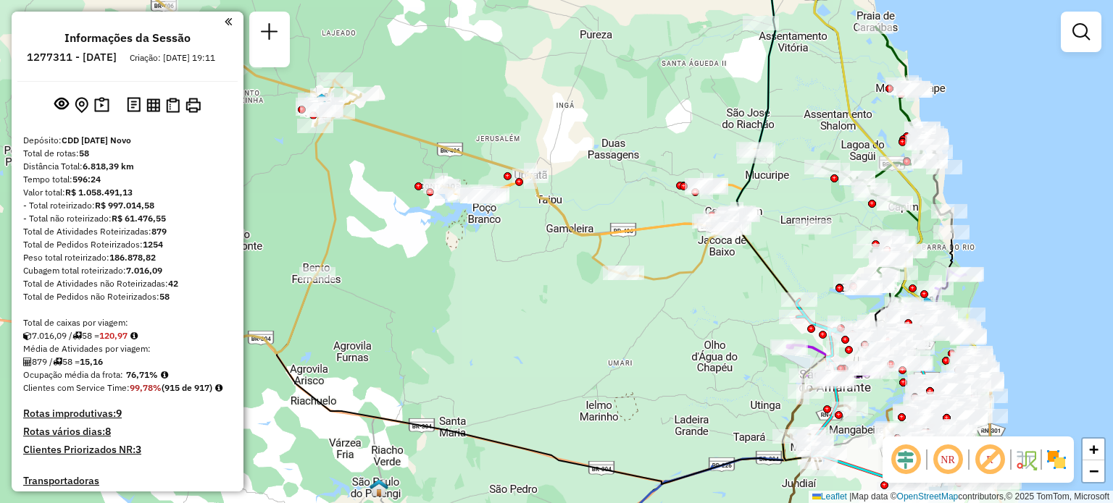
drag, startPoint x: 561, startPoint y: 385, endPoint x: 564, endPoint y: 266, distance: 118.8
click at [557, 260] on div "Rota 47 - Placa QRD6402 63858443 - IVONE AUGUSTA DA SIL Janela de atendimento G…" at bounding box center [556, 251] width 1113 height 503
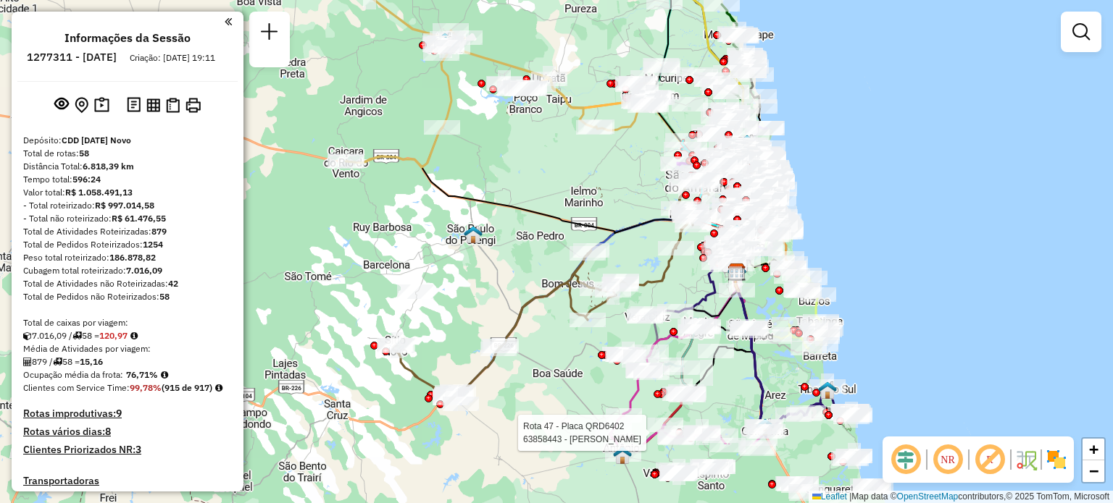
drag, startPoint x: 553, startPoint y: 386, endPoint x: 514, endPoint y: 232, distance: 159.3
click at [513, 266] on div "Rota 47 - Placa QRD6402 63858443 - IVONE AUGUSTA DA SIL Janela de atendimento G…" at bounding box center [556, 251] width 1113 height 503
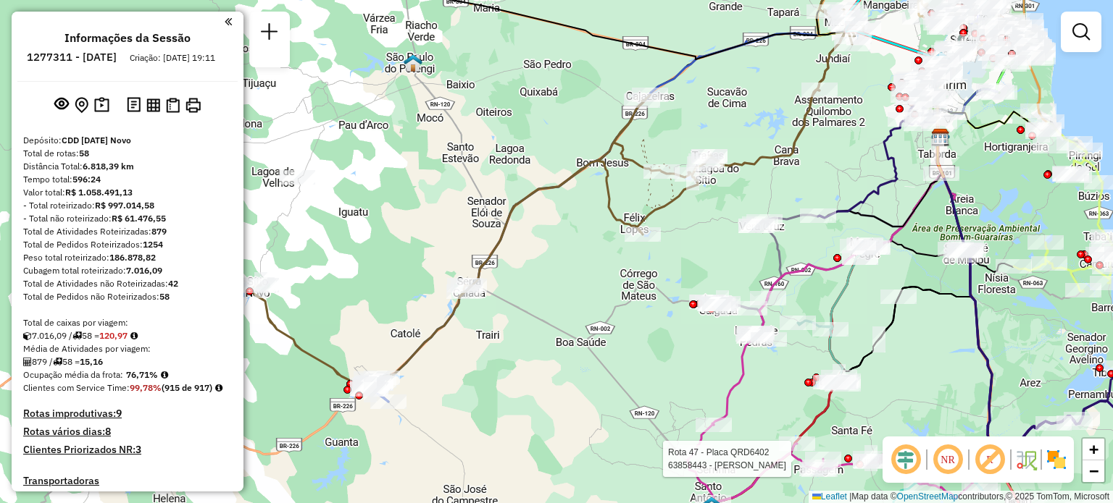
drag, startPoint x: 335, startPoint y: 312, endPoint x: 441, endPoint y: 309, distance: 106.5
click at [441, 309] on div "Rota 47 - Placa QRD6402 63858443 - IVONE AUGUSTA DA SIL Janela de atendimento G…" at bounding box center [556, 251] width 1113 height 503
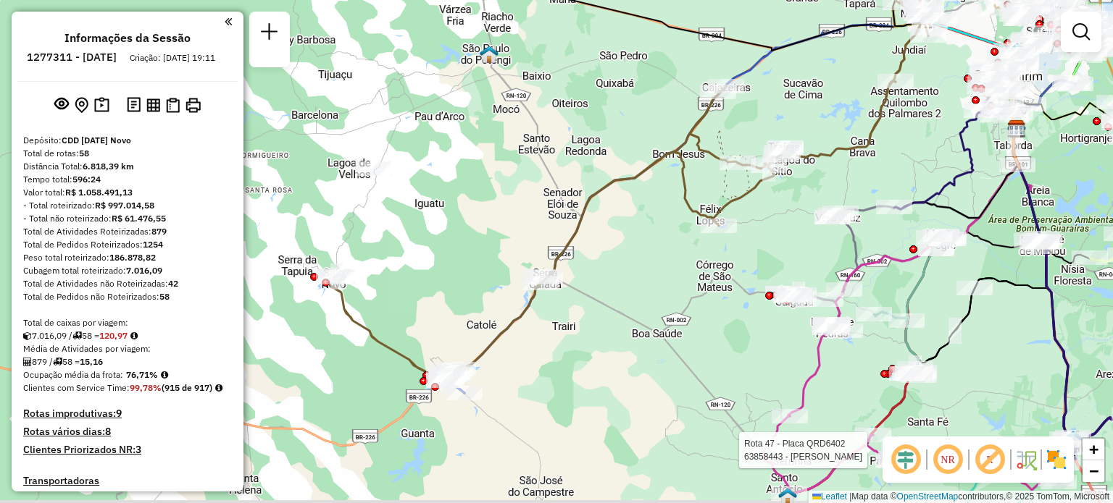
drag, startPoint x: 724, startPoint y: 354, endPoint x: 679, endPoint y: 298, distance: 72.6
click at [675, 293] on div "Rota 47 - Placa QRD6402 63858443 - IVONE AUGUSTA DA SIL Janela de atendimento G…" at bounding box center [556, 251] width 1113 height 503
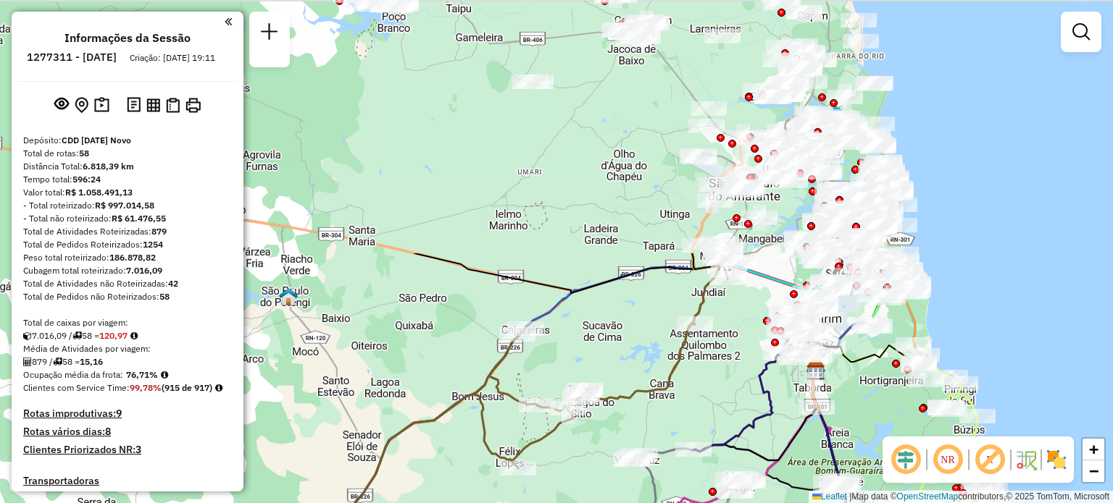
drag, startPoint x: 592, startPoint y: 141, endPoint x: 435, endPoint y: 472, distance: 366.1
click at [435, 474] on div "Rota 47 - Placa QRD6402 63858443 - IVONE AUGUSTA DA SIL Janela de atendimento G…" at bounding box center [556, 251] width 1113 height 503
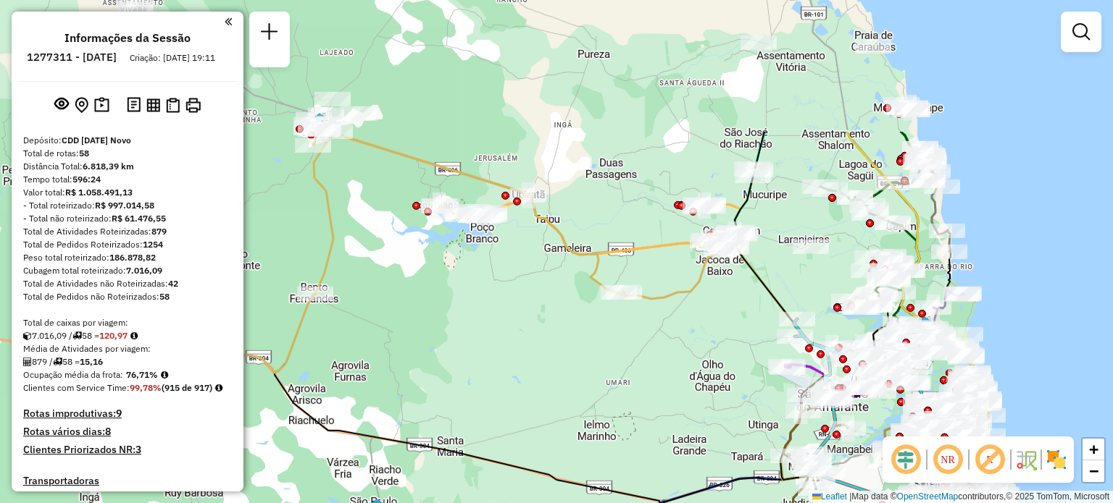
drag, startPoint x: 618, startPoint y: 176, endPoint x: 664, endPoint y: 370, distance: 199.4
click at [664, 369] on div "Rota 47 - Placa QRD6402 63858443 - IVONE AUGUSTA DA SIL Janela de atendimento G…" at bounding box center [556, 251] width 1113 height 503
